Goal: Entertainment & Leisure: Browse casually

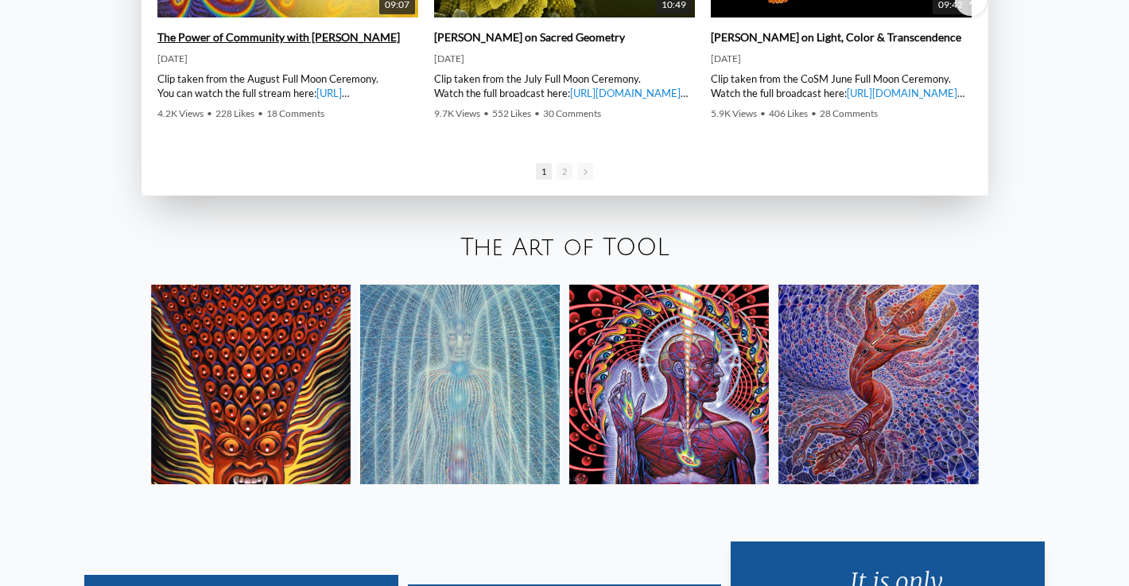
scroll to position [2603, 0]
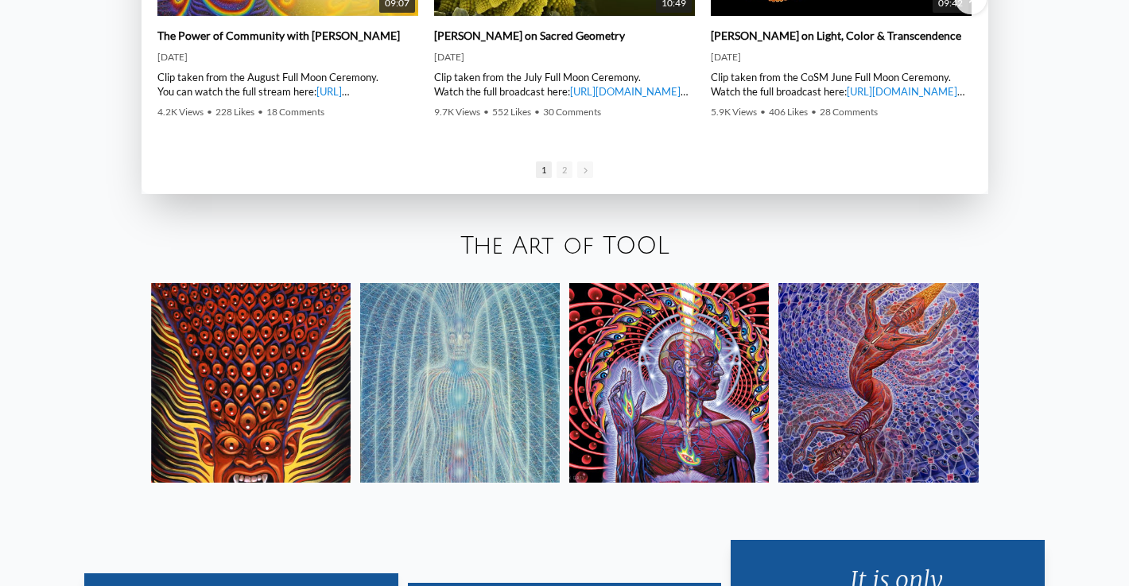
click at [632, 371] on img at bounding box center [669, 383] width 200 height 200
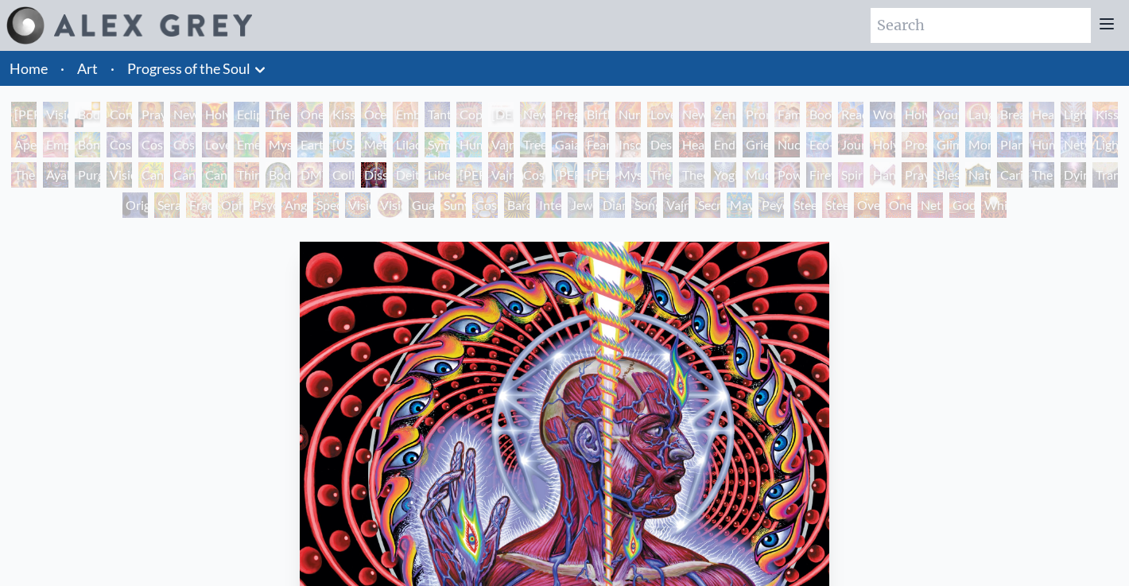
click at [259, 176] on div "Third Eye Tears of Joy" at bounding box center [246, 174] width 25 height 25
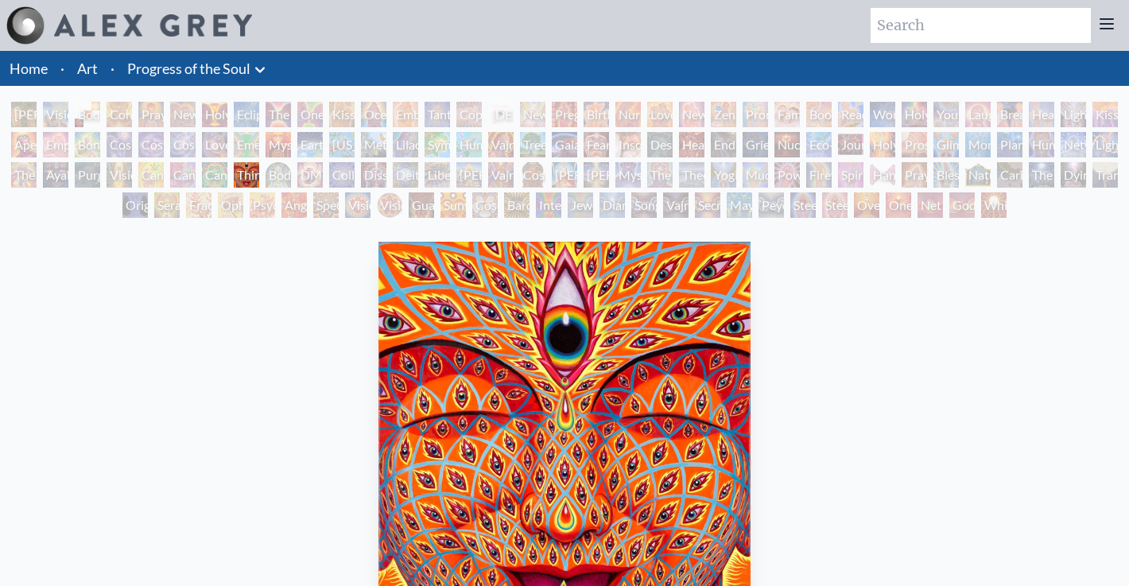
click at [217, 171] on div "Cannabacchus" at bounding box center [214, 174] width 25 height 25
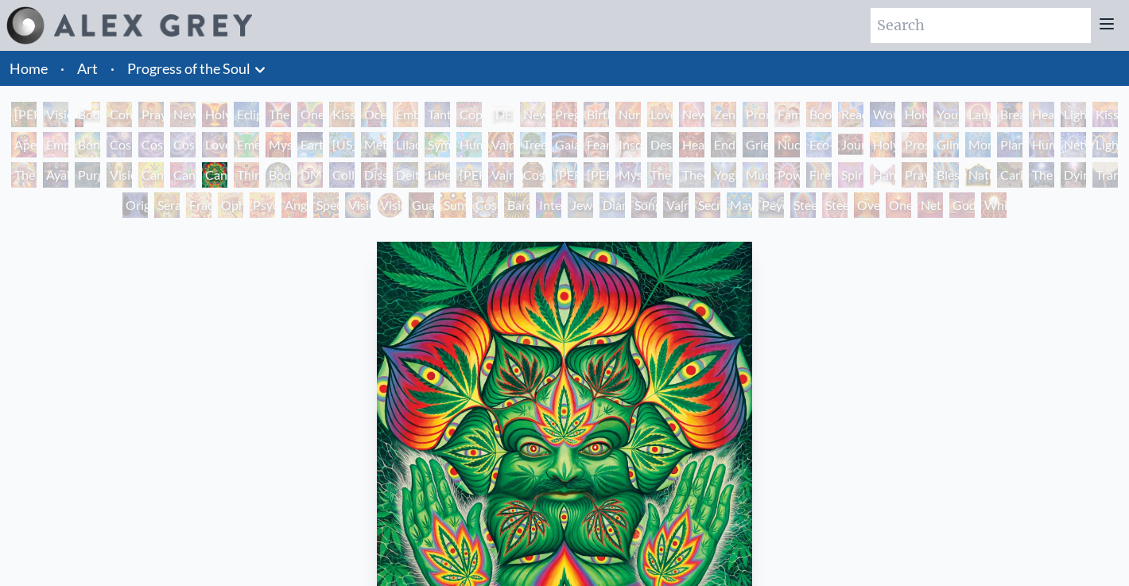
click at [179, 166] on div "Cannabis Sutra" at bounding box center [182, 174] width 25 height 25
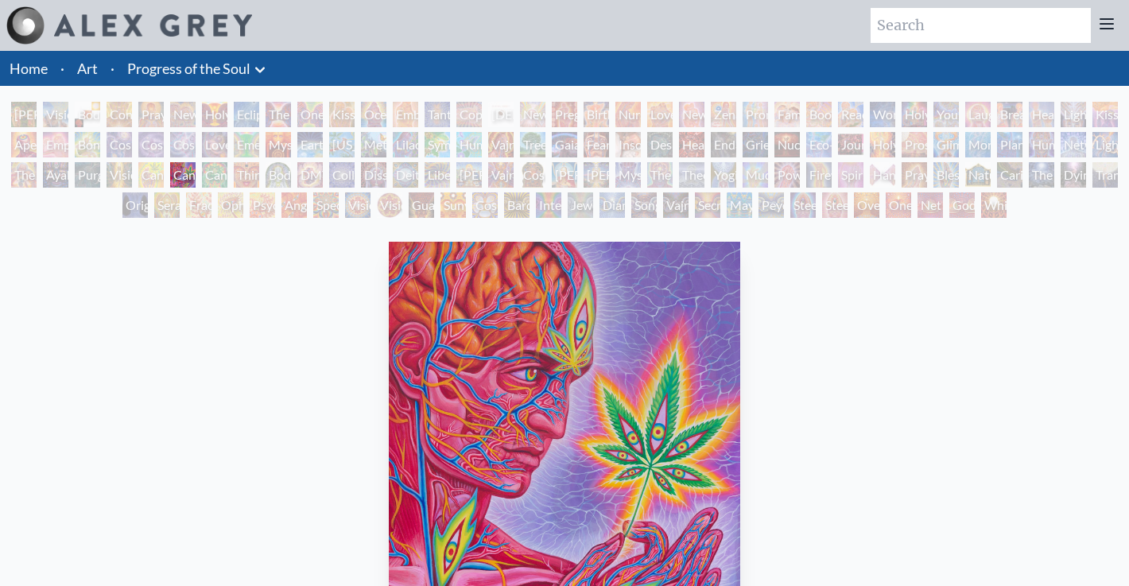
click at [291, 171] on div "Body/Mind as a Vibratory Field of Energy" at bounding box center [278, 174] width 25 height 25
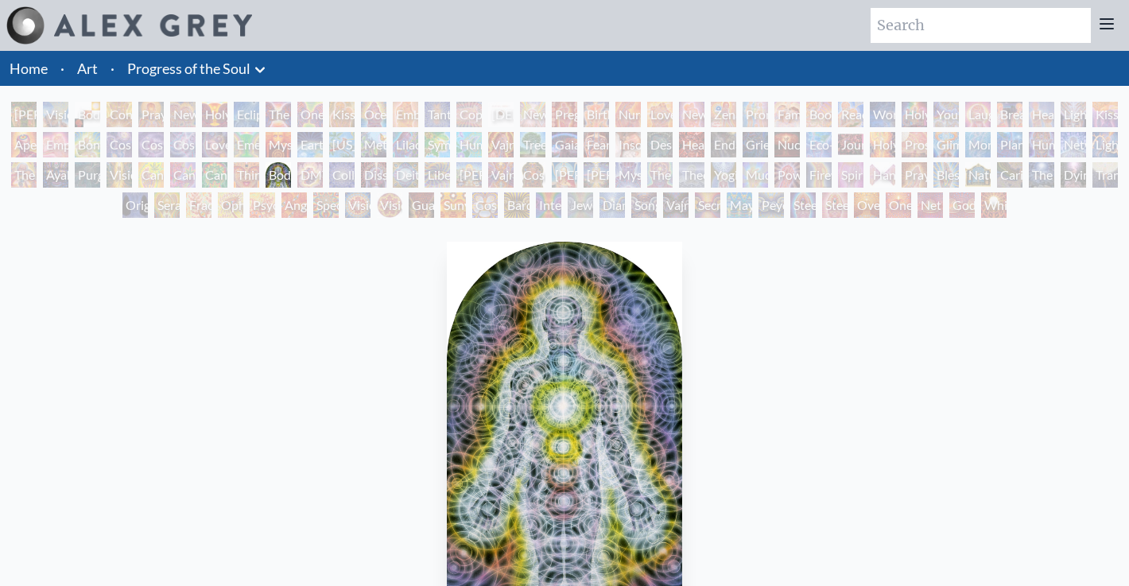
click at [411, 146] on div "Lilacs" at bounding box center [405, 144] width 25 height 25
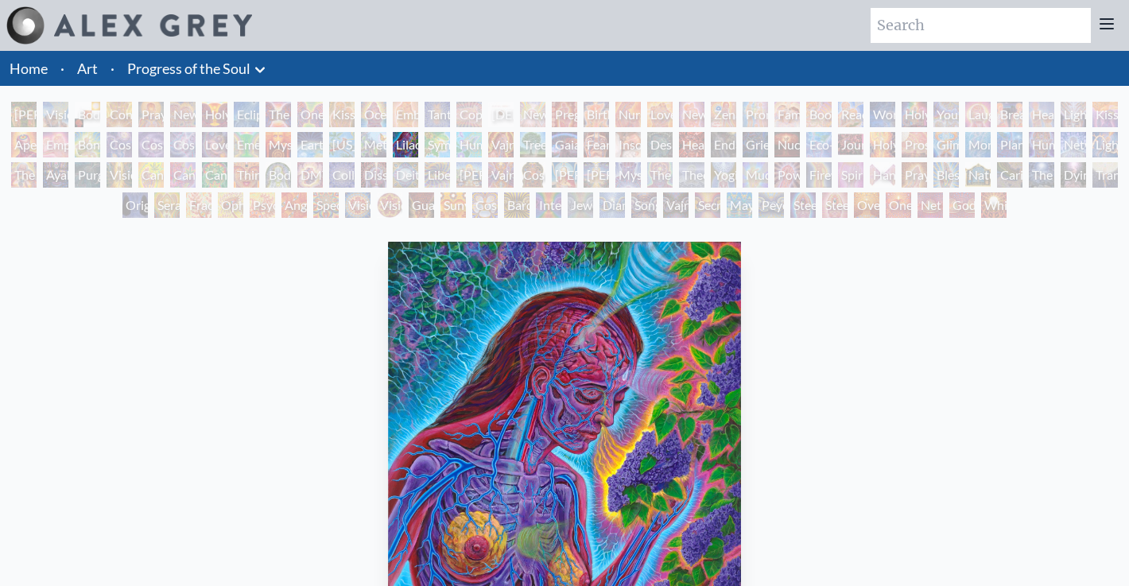
click at [369, 140] on div "Metamorphosis" at bounding box center [373, 144] width 25 height 25
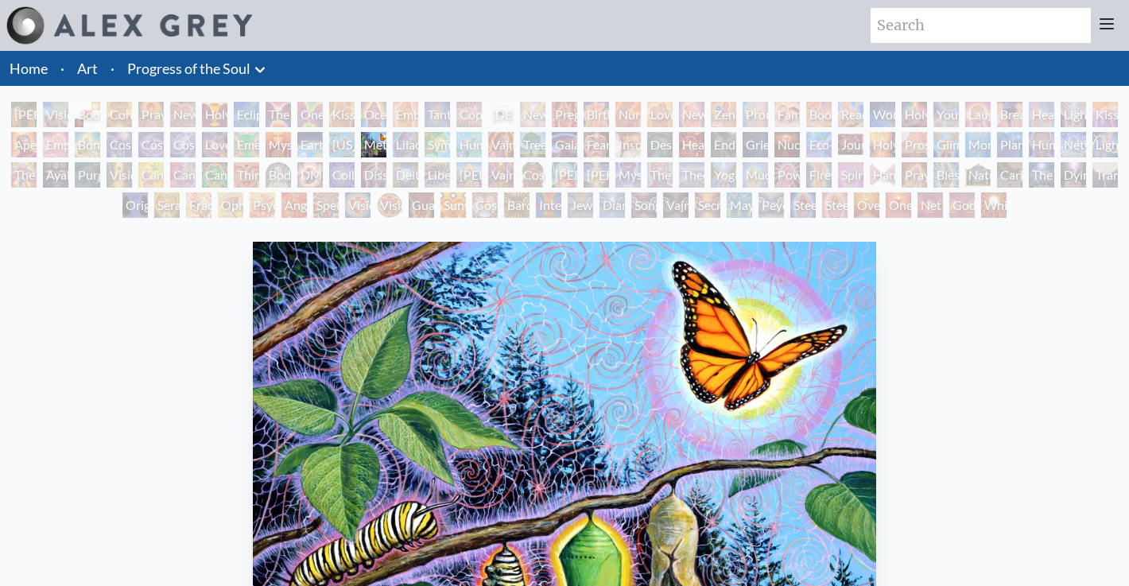
click at [410, 150] on div "Lilacs" at bounding box center [405, 144] width 25 height 25
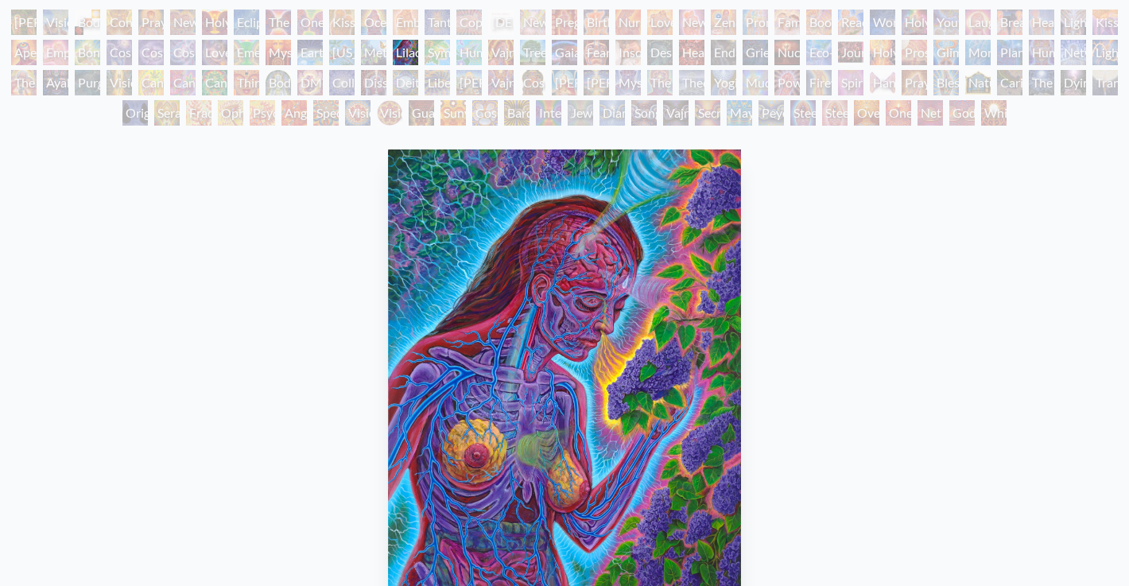
scroll to position [91, 0]
click at [222, 54] on div "Love is a Cosmic Force" at bounding box center [214, 53] width 25 height 25
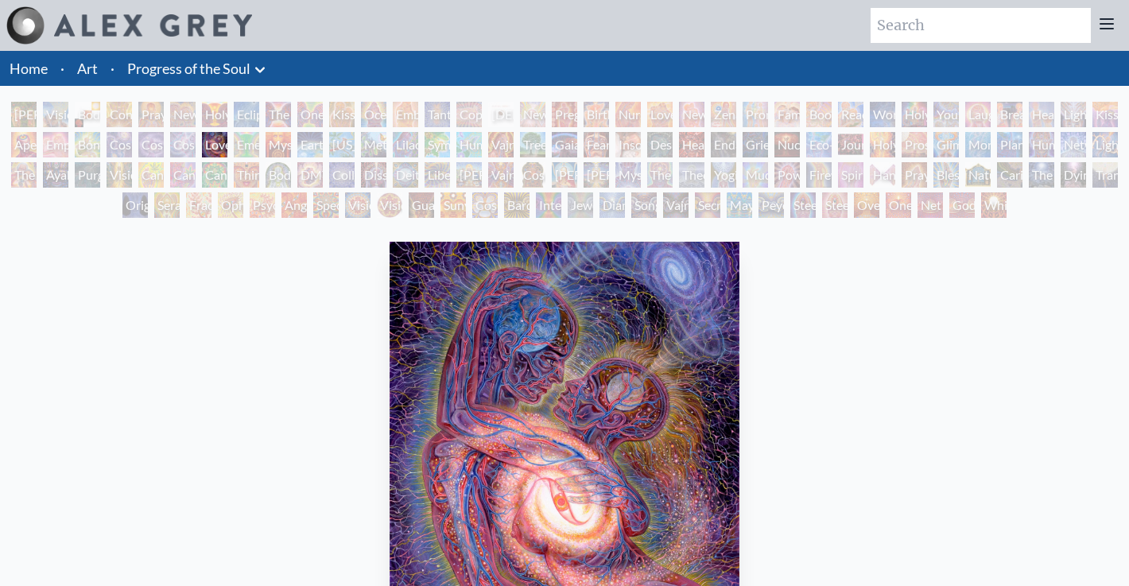
click at [21, 109] on div "[PERSON_NAME] & Eve" at bounding box center [23, 114] width 25 height 25
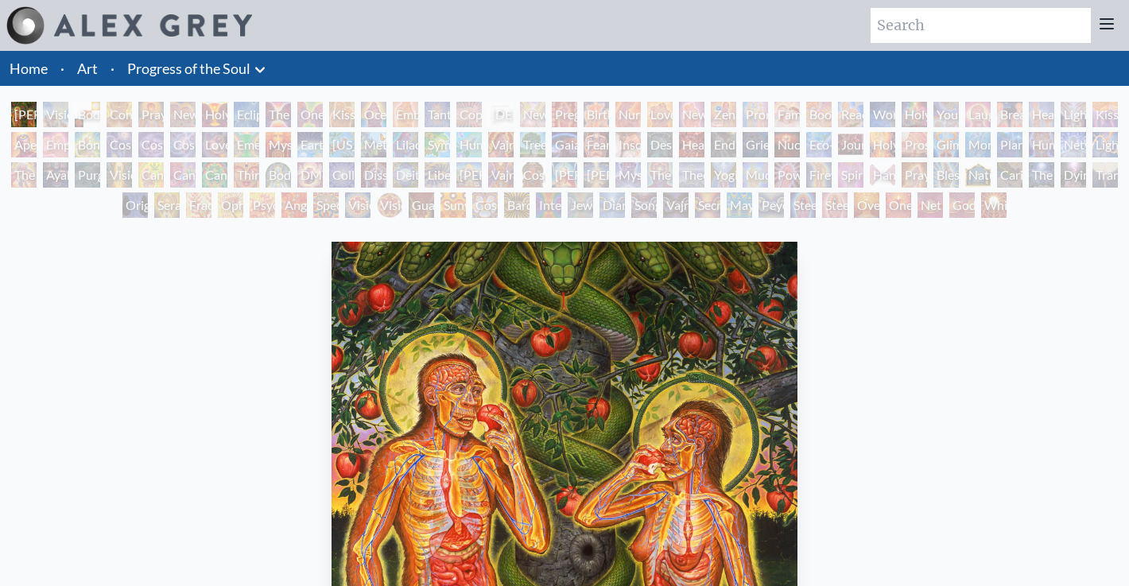
click at [114, 114] on div "Contemplation" at bounding box center [119, 114] width 25 height 25
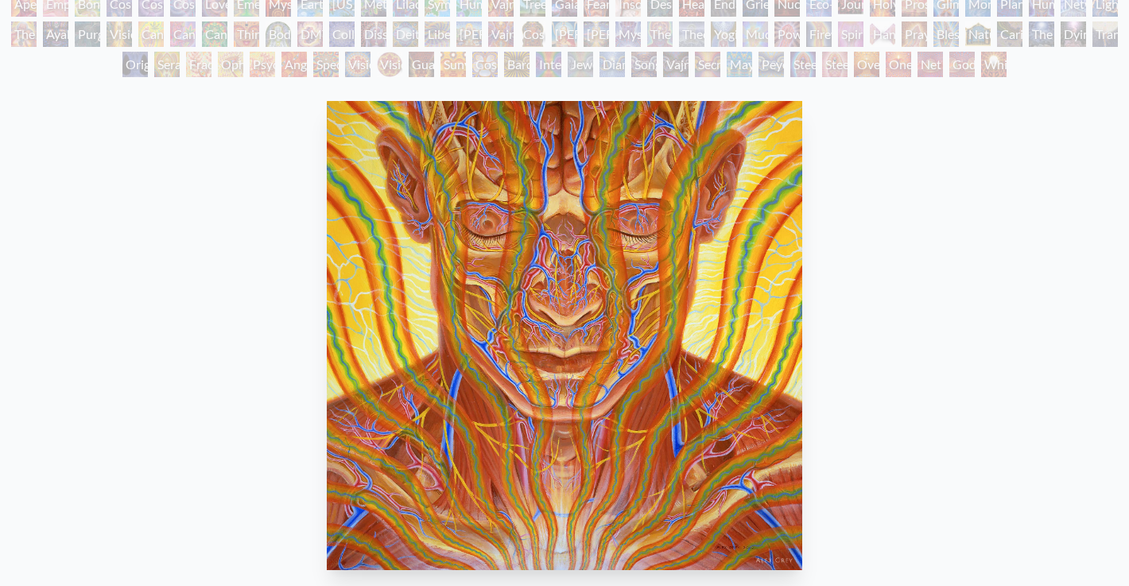
scroll to position [128, 0]
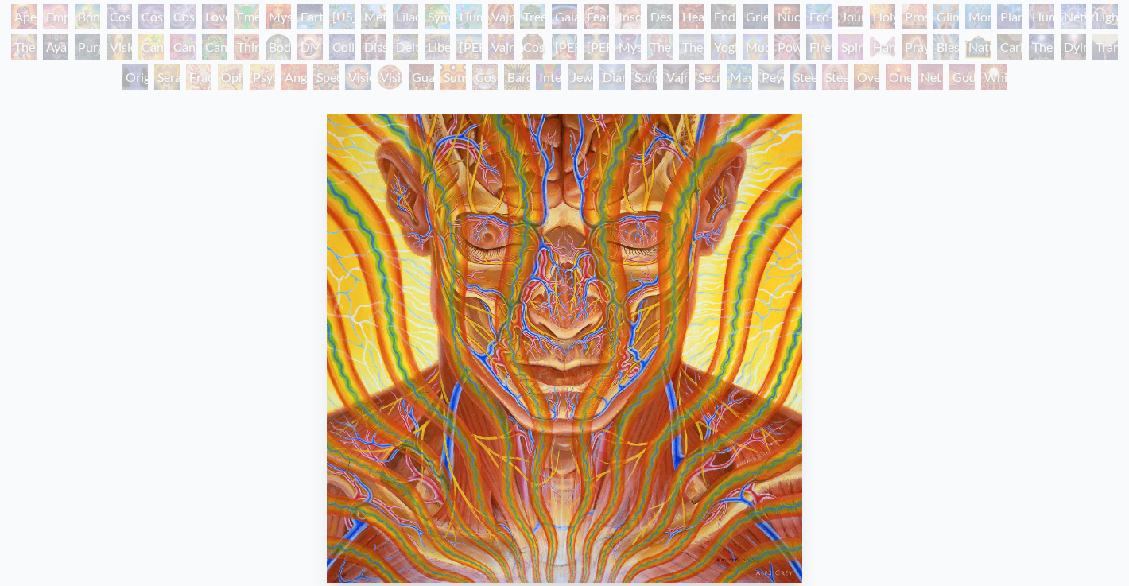
click at [1066, 45] on div "Dying" at bounding box center [1073, 46] width 25 height 25
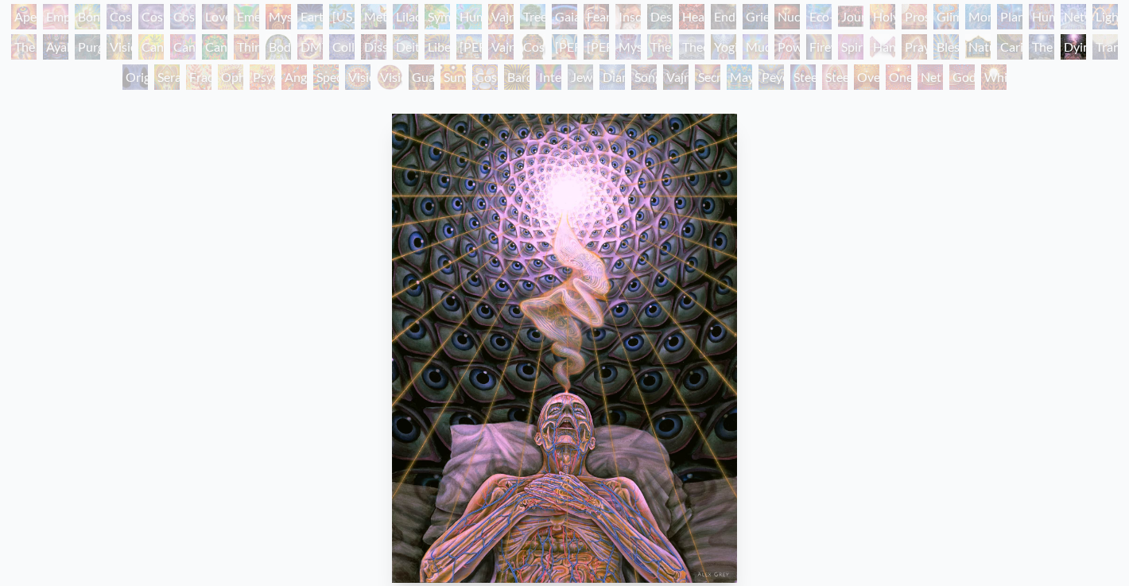
click at [1023, 45] on div "Caring" at bounding box center [1009, 46] width 25 height 25
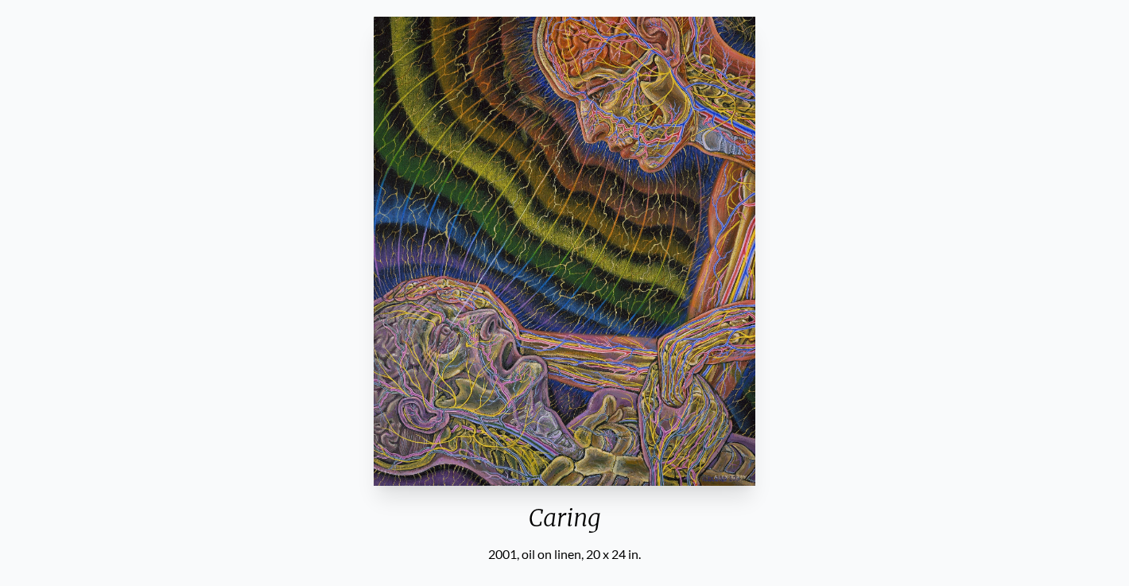
scroll to position [268, 0]
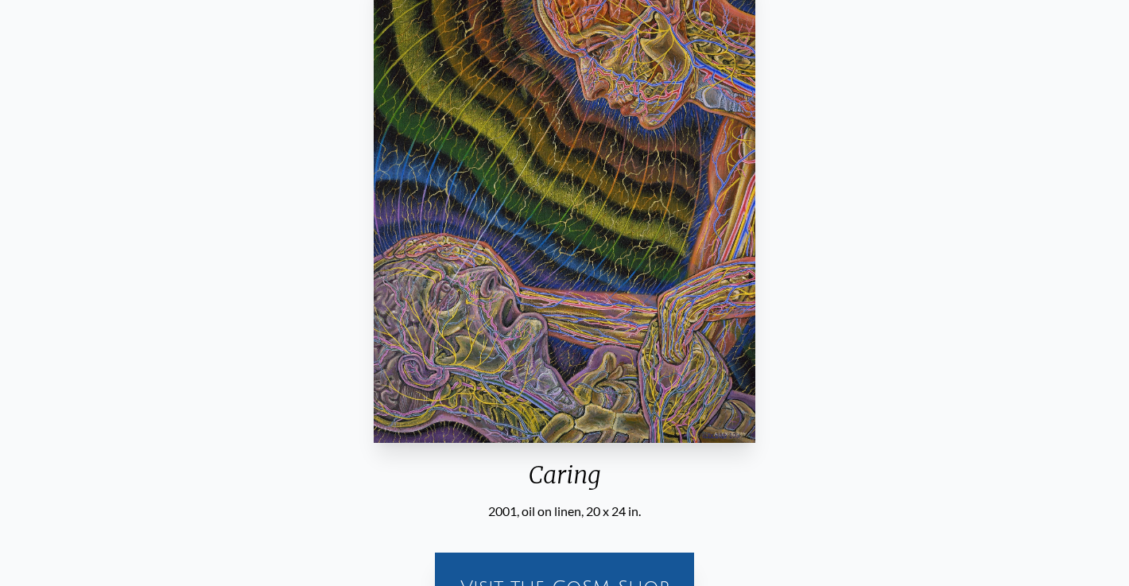
click at [0, 0] on div "Caring 2001, oil on linen, 20 x 24 in. Visit the CoSM Shop Caring - Notecard" at bounding box center [564, 480] width 1129 height 1050
